Goal: Task Accomplishment & Management: Manage account settings

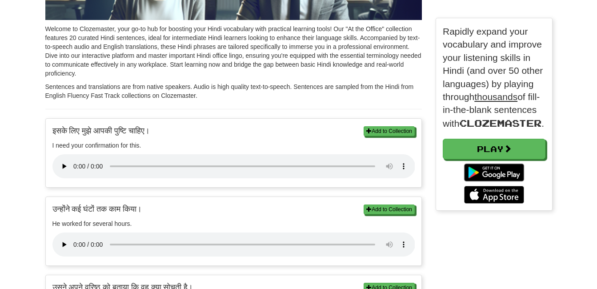
scroll to position [222, 0]
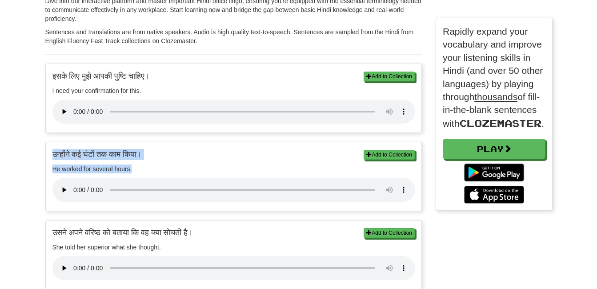
drag, startPoint x: 53, startPoint y: 154, endPoint x: 151, endPoint y: 169, distance: 98.9
click at [151, 169] on div "Add to Collection उन्होंने कई घंटों तक काम किया। He worked for several hours. A…" at bounding box center [234, 176] width 376 height 69
copy div "उन्होंने कई घंटों तक काम किया। He worked for several hours."
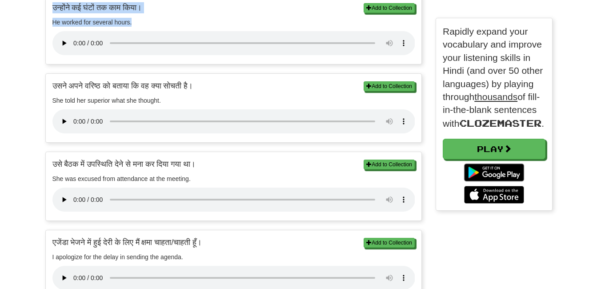
scroll to position [400, 0]
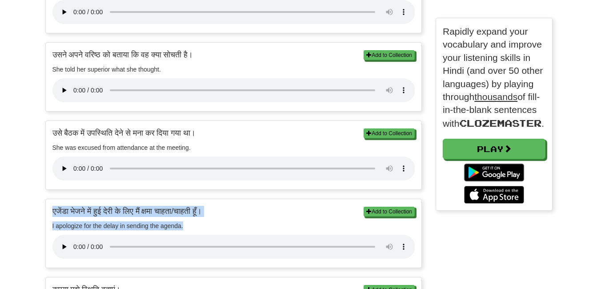
drag, startPoint x: 53, startPoint y: 209, endPoint x: 191, endPoint y: 229, distance: 138.9
click at [191, 229] on div "Add to Collection एजेंडा भेजने में हुई देरी के लिए मैं क्षमा चाहता/चाहती हूँ। I…" at bounding box center [234, 233] width 376 height 69
copy div "एजेंडा भेजने में हुई देरी के लिए मैं क्षमा चाहता/चाहती हूँ। I apologize for the…"
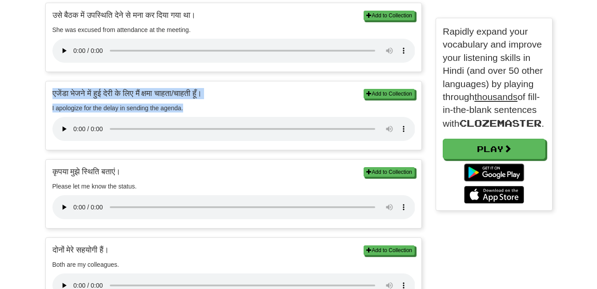
scroll to position [534, 0]
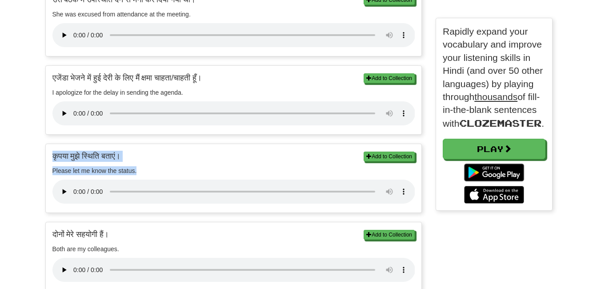
drag, startPoint x: 54, startPoint y: 153, endPoint x: 144, endPoint y: 169, distance: 91.7
click at [144, 169] on div "Add to Collection कृपया मुझे स्थिति बताएं। Please let me know the status. Add t…" at bounding box center [234, 178] width 376 height 69
copy div "कृपया मुझे स्थिति बताएं। Please let me know the status."
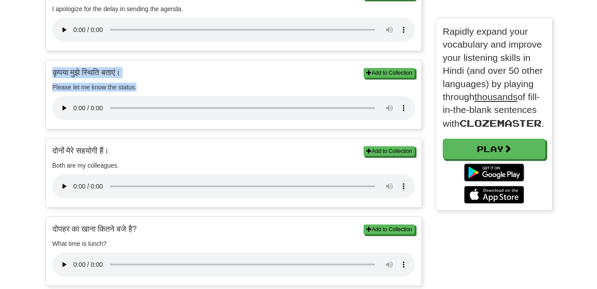
scroll to position [623, 0]
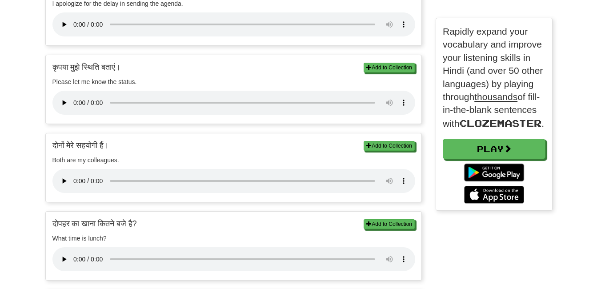
click at [52, 141] on p "दोनों मेरे सहयोगी हैं।" at bounding box center [233, 145] width 363 height 11
drag, startPoint x: 53, startPoint y: 142, endPoint x: 124, endPoint y: 164, distance: 73.6
click at [124, 164] on div "Add to Collection दोनों मेरे सहयोगी हैं। Both are my colleagues. Add to Collect…" at bounding box center [234, 167] width 376 height 69
copy div "दोनों मेरे सहयोगी हैं। Both are my colleagues."
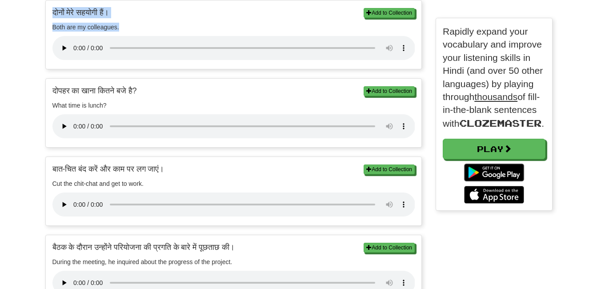
scroll to position [756, 0]
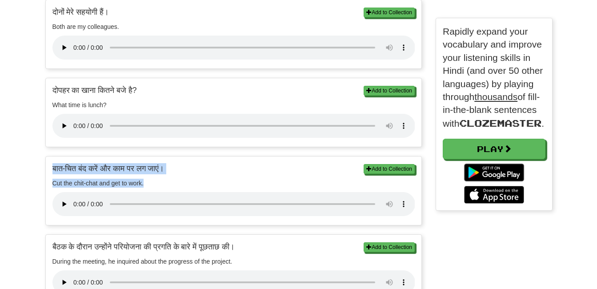
drag, startPoint x: 54, startPoint y: 166, endPoint x: 146, endPoint y: 183, distance: 93.3
click at [146, 183] on div "Add to Collection बात-चित बंद करें और काम पर लग जाएं। Cut the chit-chat and get…" at bounding box center [234, 191] width 376 height 69
copy div "बात-चित बंद करें और काम पर लग जाएं। Cut the chit-chat and get to work."
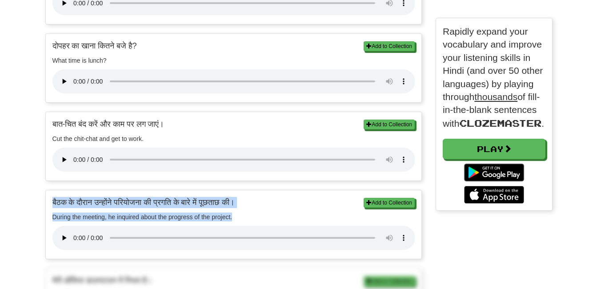
drag, startPoint x: 52, startPoint y: 202, endPoint x: 234, endPoint y: 221, distance: 182.5
click at [234, 221] on div "Add to Collection बैठक के दौरान उन्होंने परियोजना की प्रगति के बारे में पूछताछ …" at bounding box center [234, 224] width 376 height 69
copy div "बैठक के दौरान उन्होंने परियोजना की प्रगति के बारे में पूछताछ की। During the mee…"
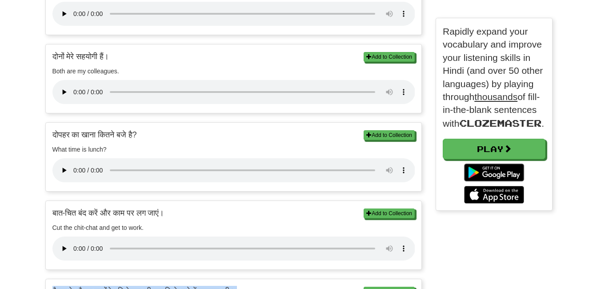
scroll to position [445, 0]
